Goal: Find specific page/section: Find specific page/section

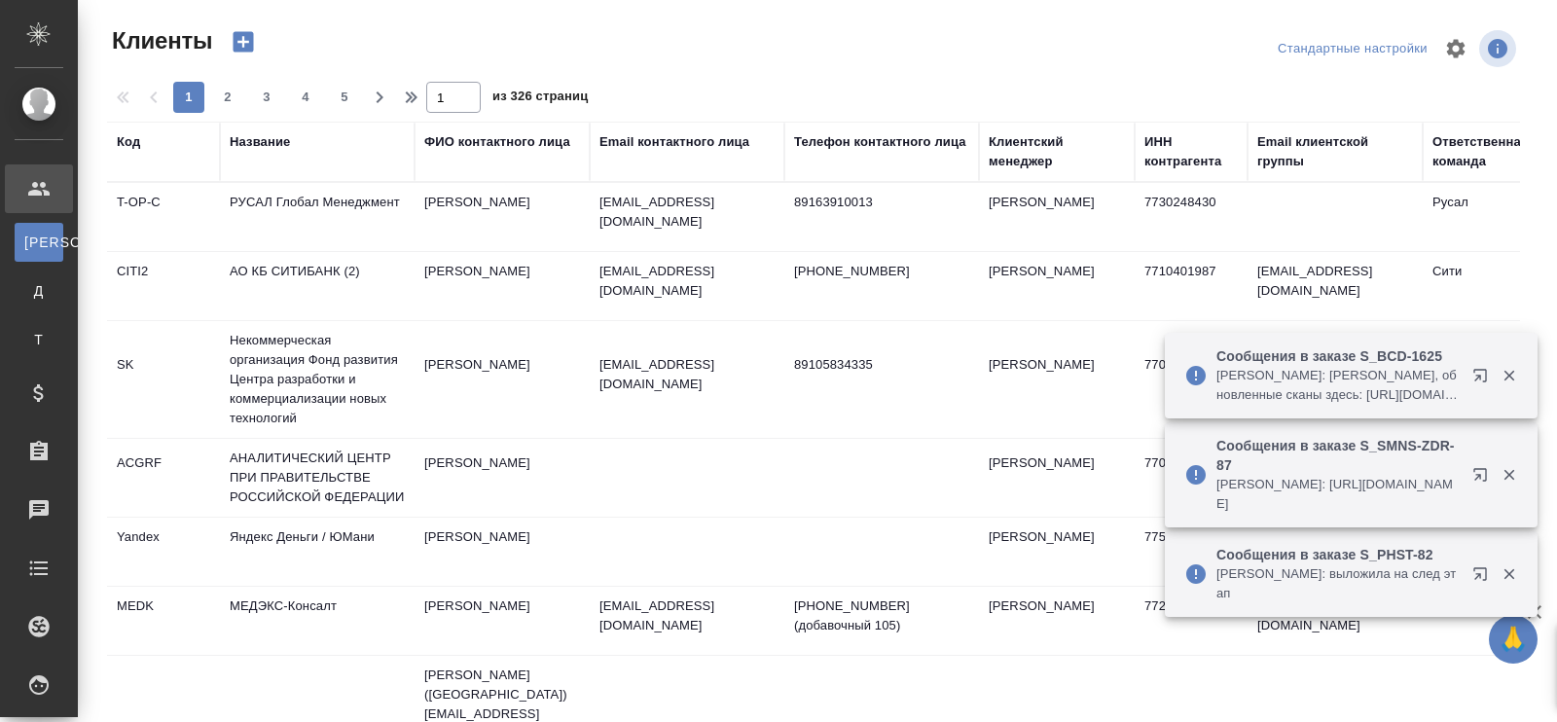
select select "RU"
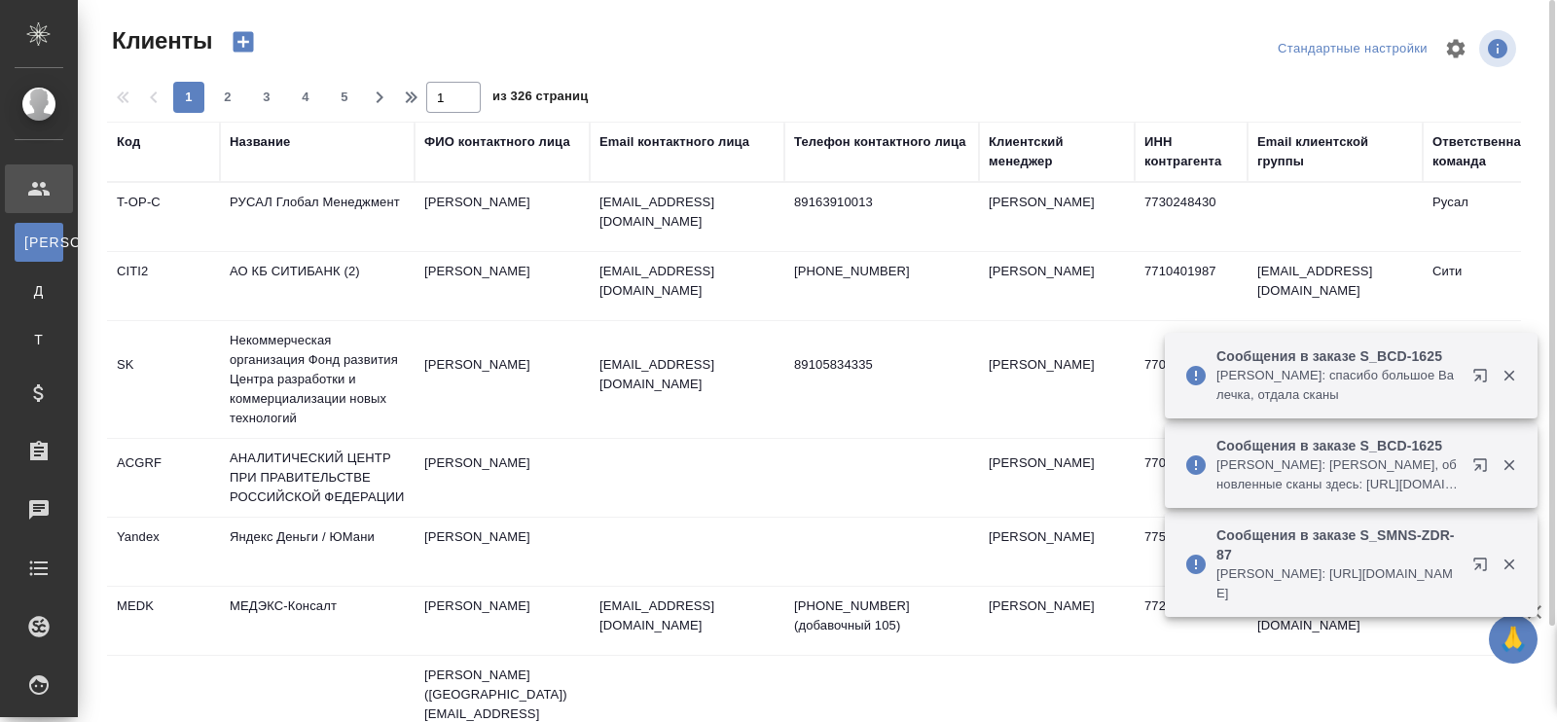
click at [278, 144] on div "Название" at bounding box center [260, 141] width 60 height 19
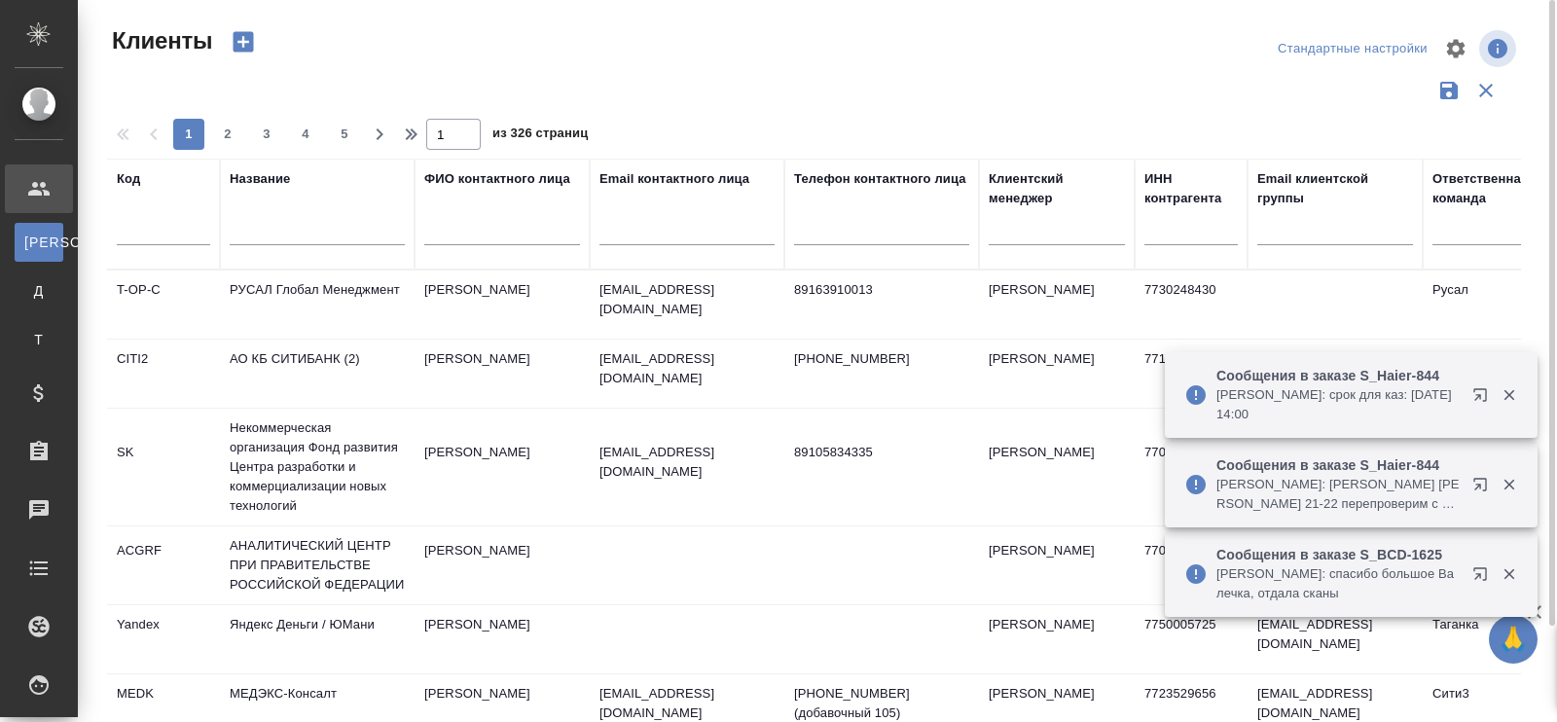
click at [261, 232] on input "text" at bounding box center [317, 233] width 175 height 24
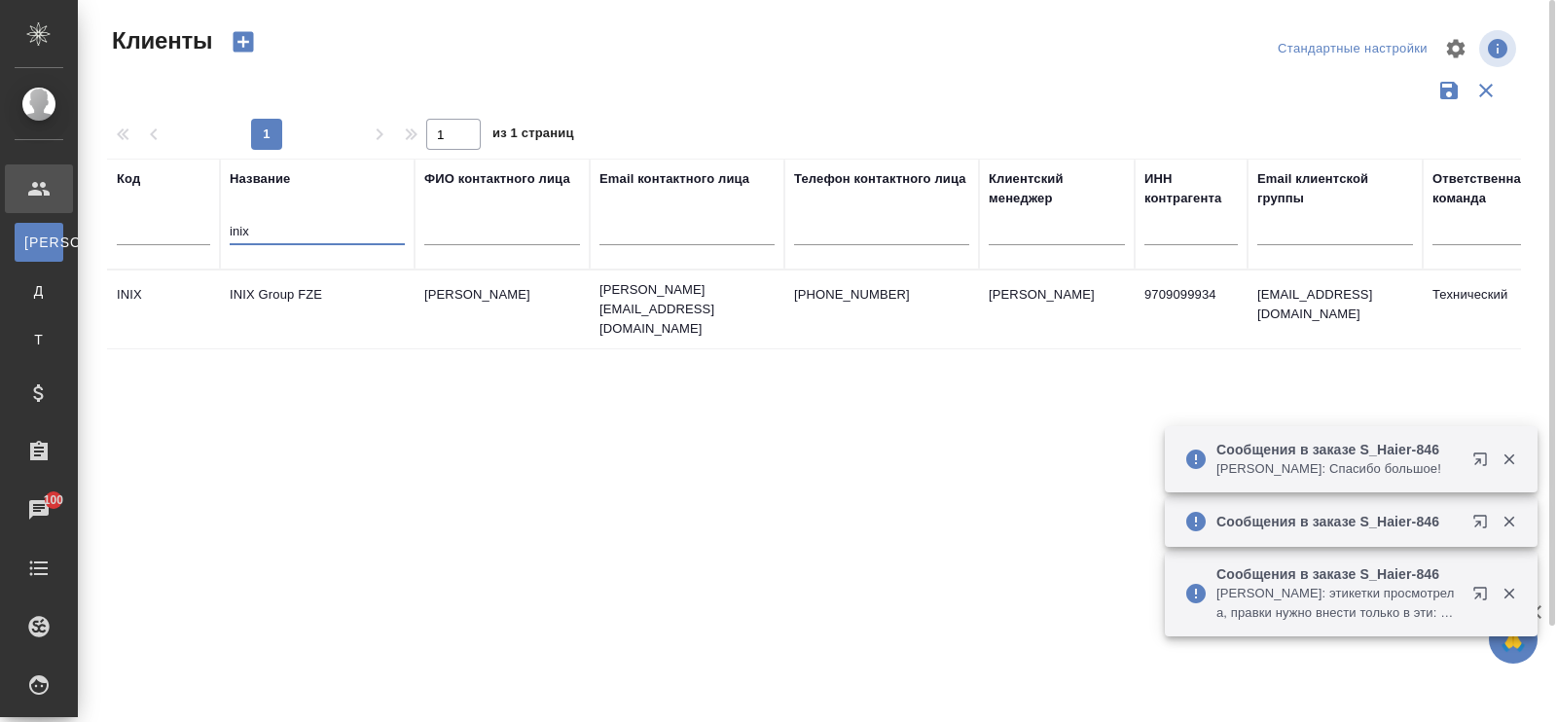
type input "inix"
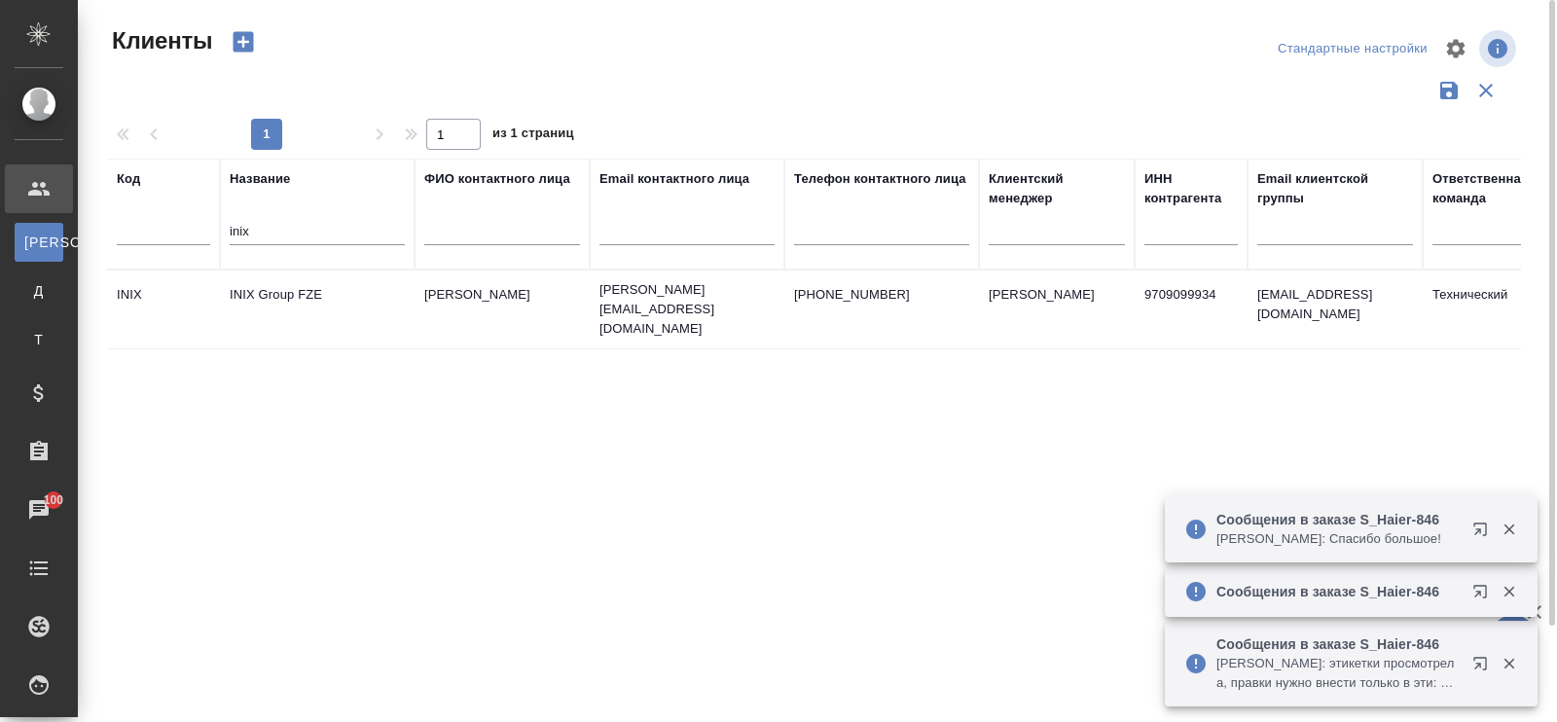
click at [285, 296] on td "INIX Group FZE" at bounding box center [317, 309] width 195 height 68
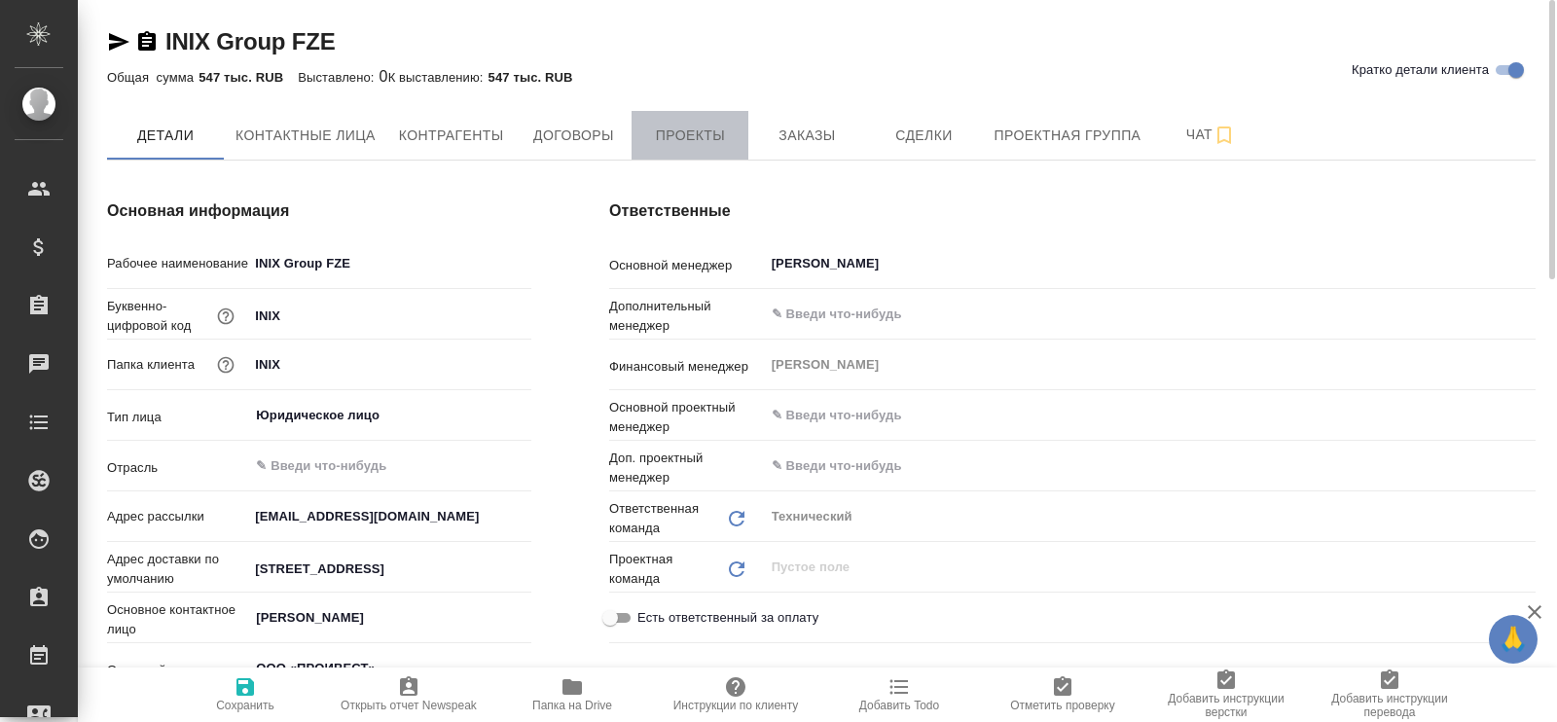
click at [679, 135] on span "Проекты" at bounding box center [689, 136] width 93 height 24
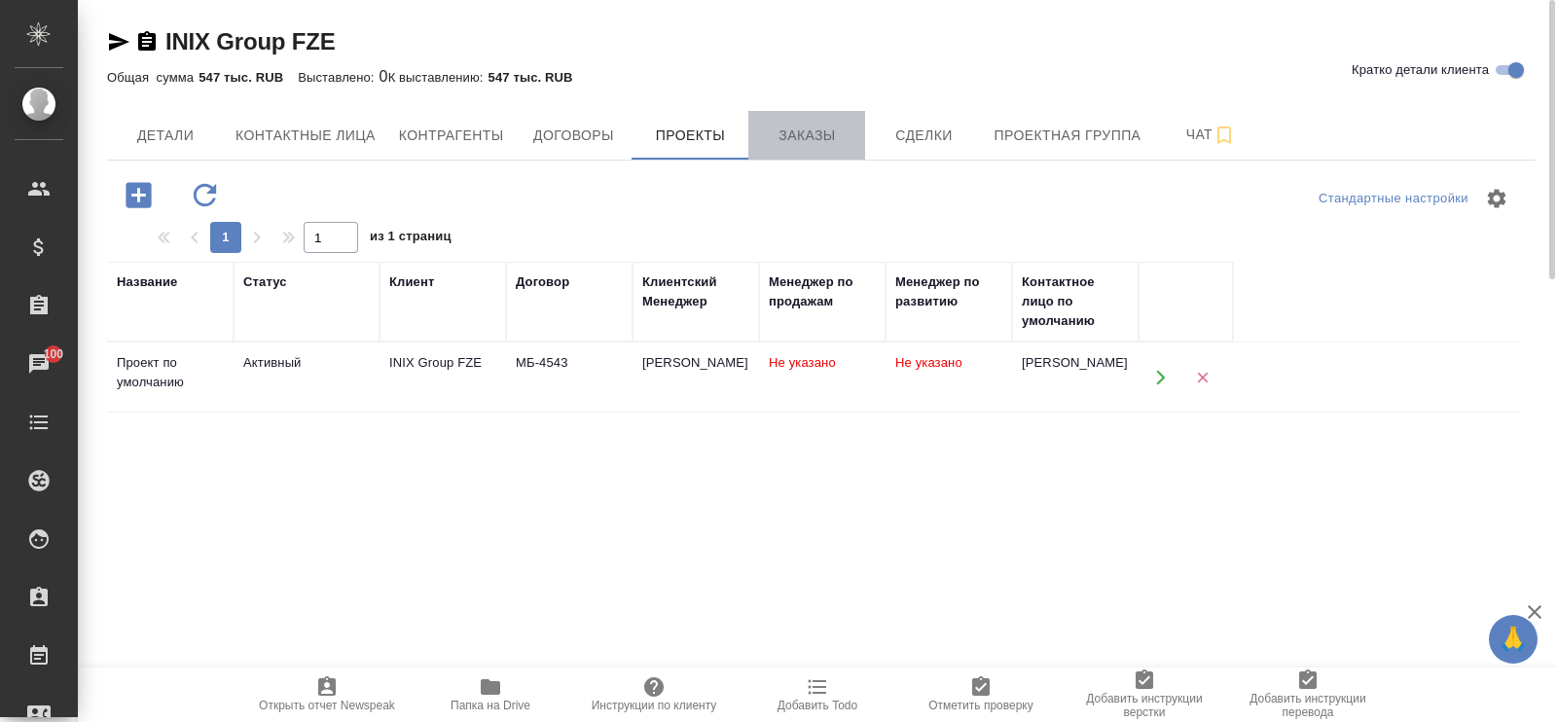
click at [800, 132] on span "Заказы" at bounding box center [806, 136] width 93 height 24
